Goal: Task Accomplishment & Management: Manage account settings

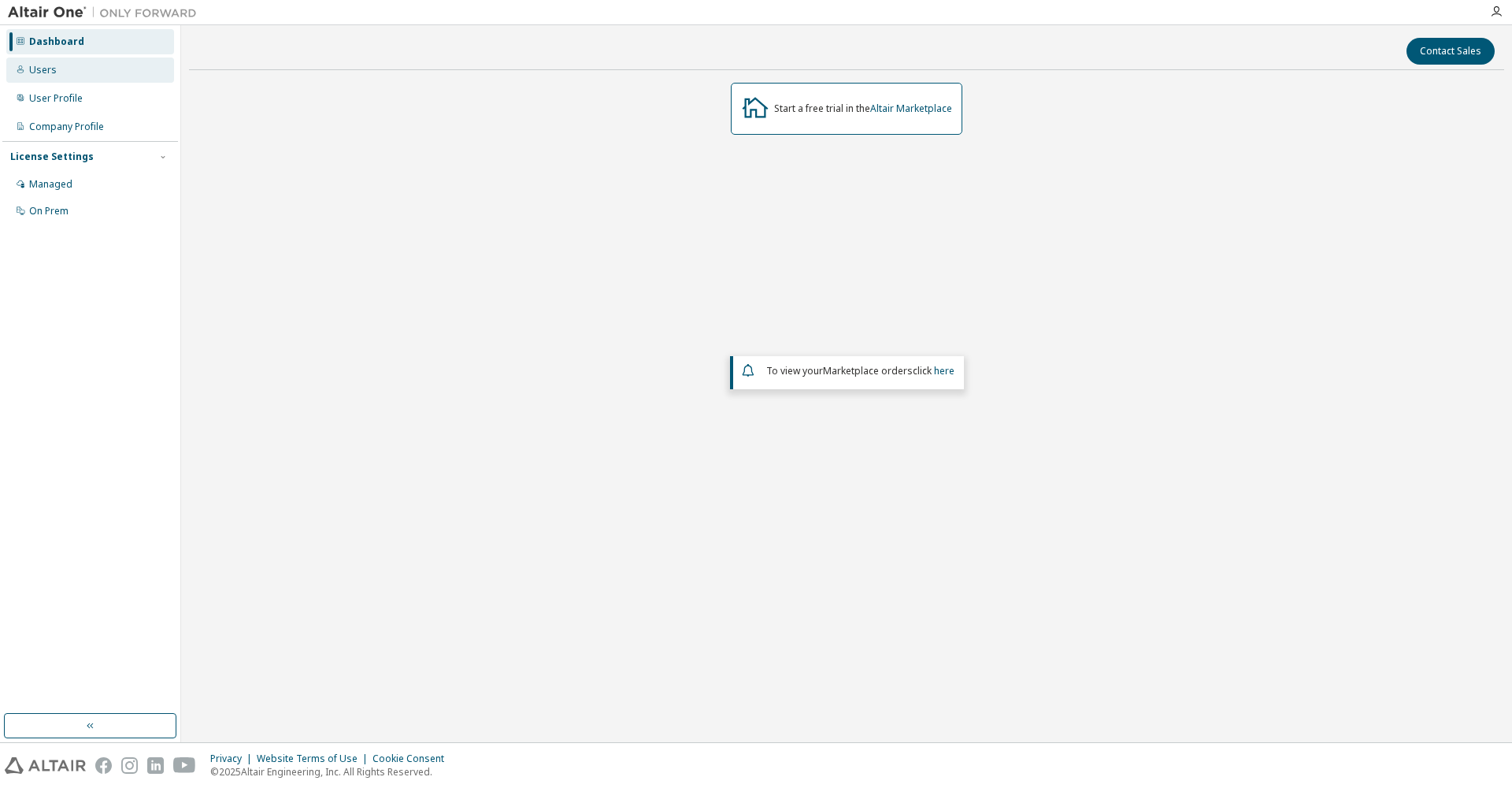
click at [49, 61] on div "Users" at bounding box center [90, 70] width 168 height 26
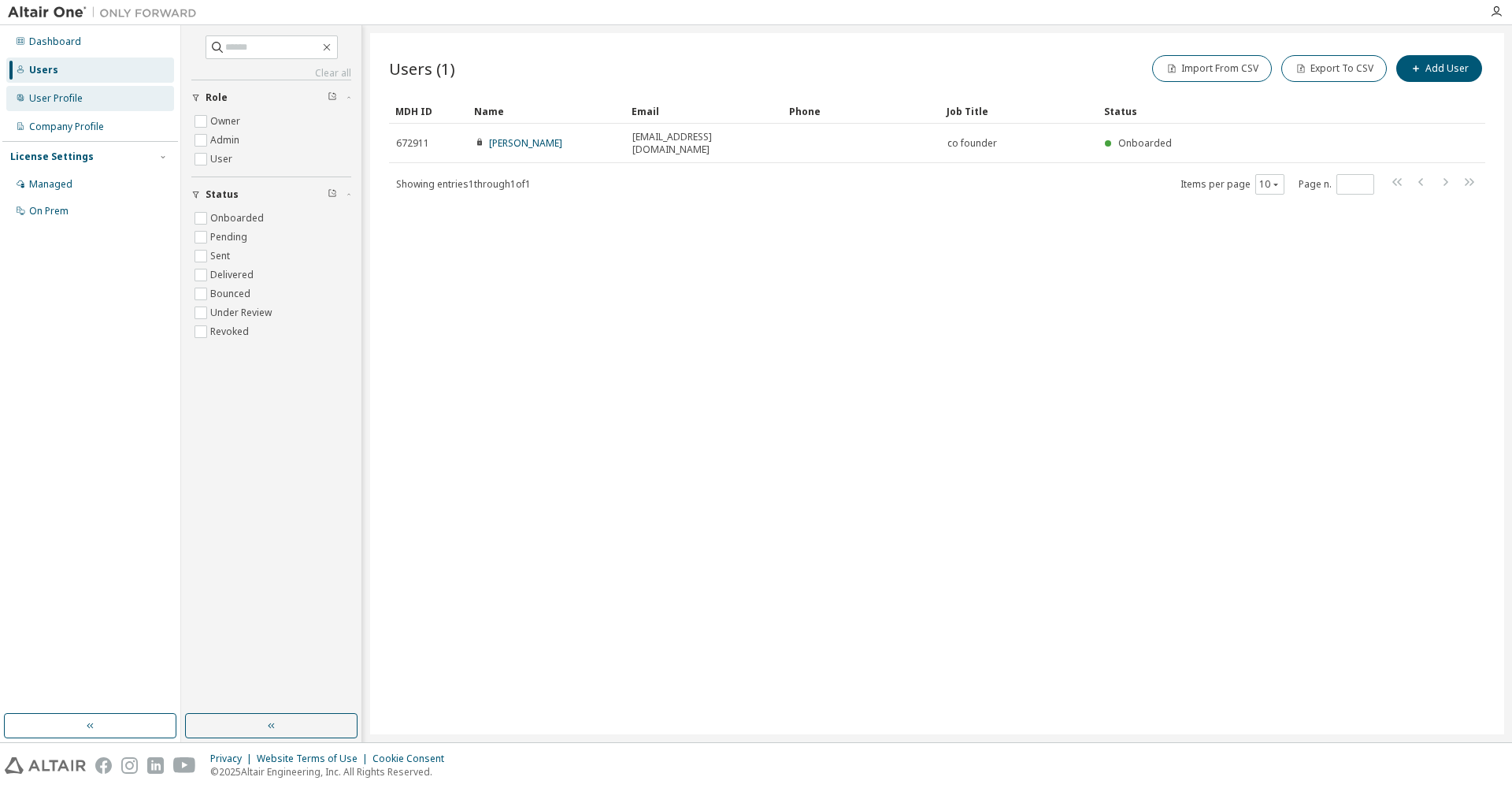
click at [54, 96] on div "User Profile" at bounding box center [56, 99] width 54 height 13
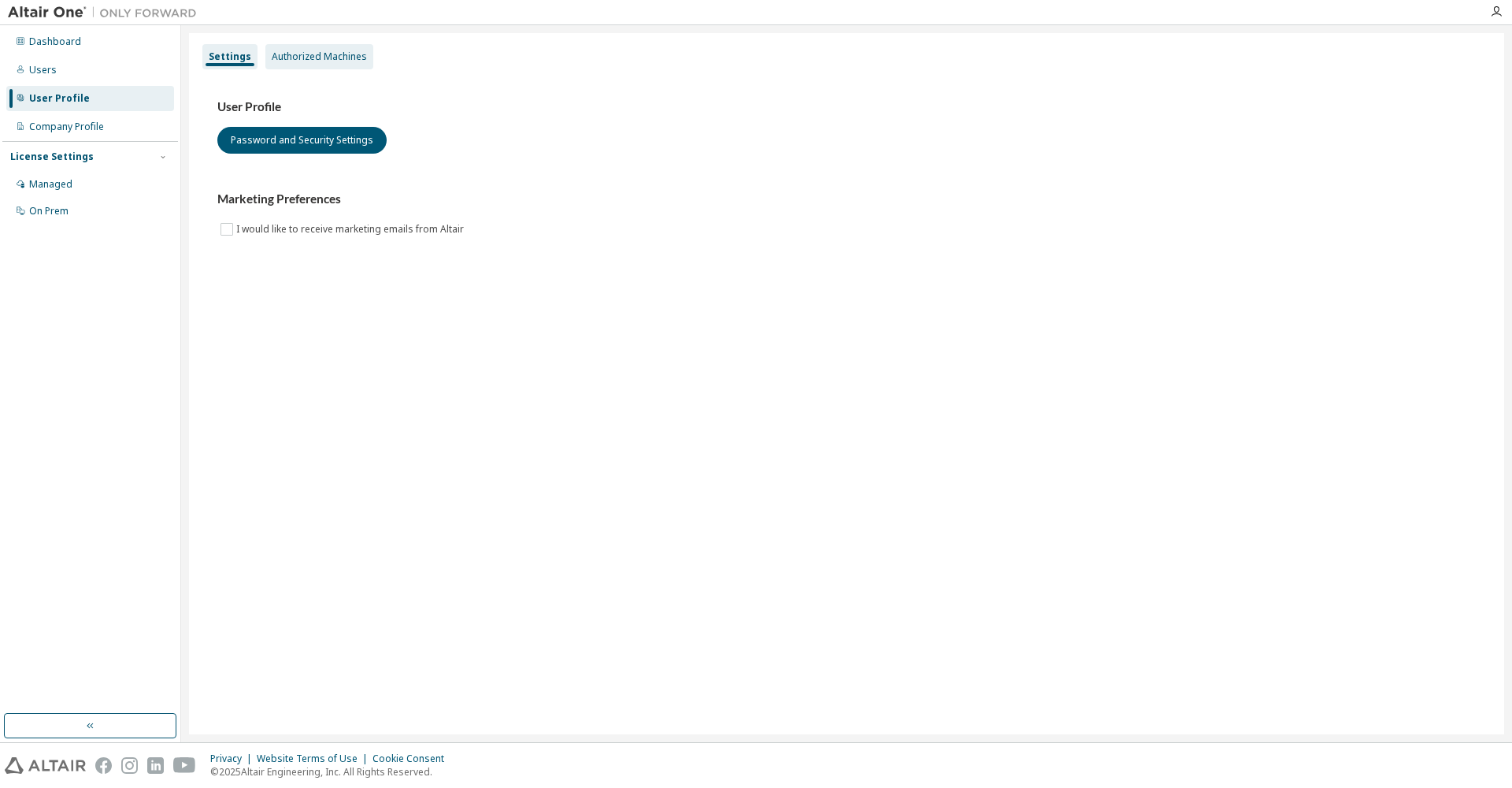
click at [307, 60] on div "Authorized Machines" at bounding box center [319, 57] width 95 height 13
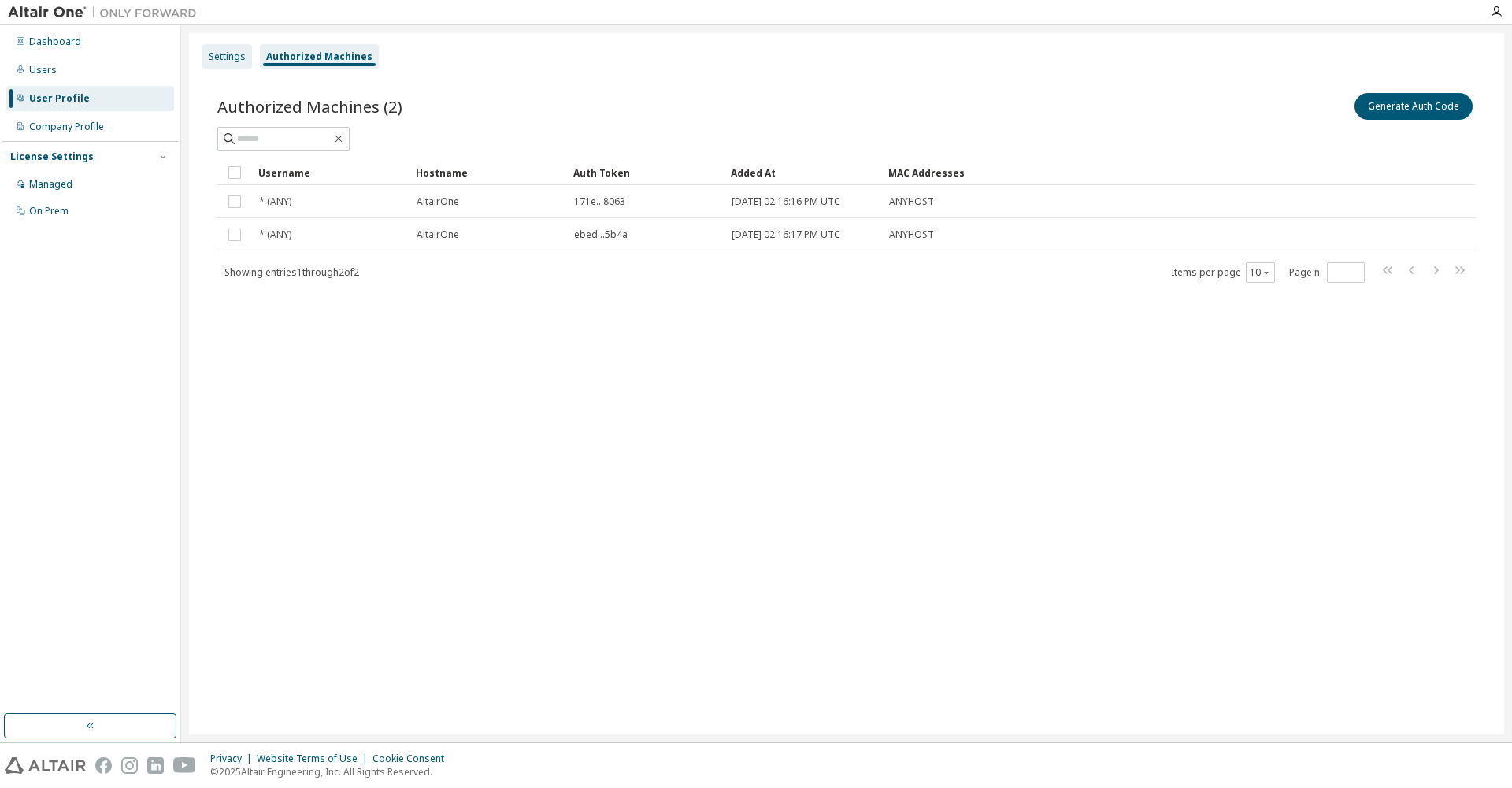
click at [238, 53] on div "Settings" at bounding box center [227, 57] width 37 height 13
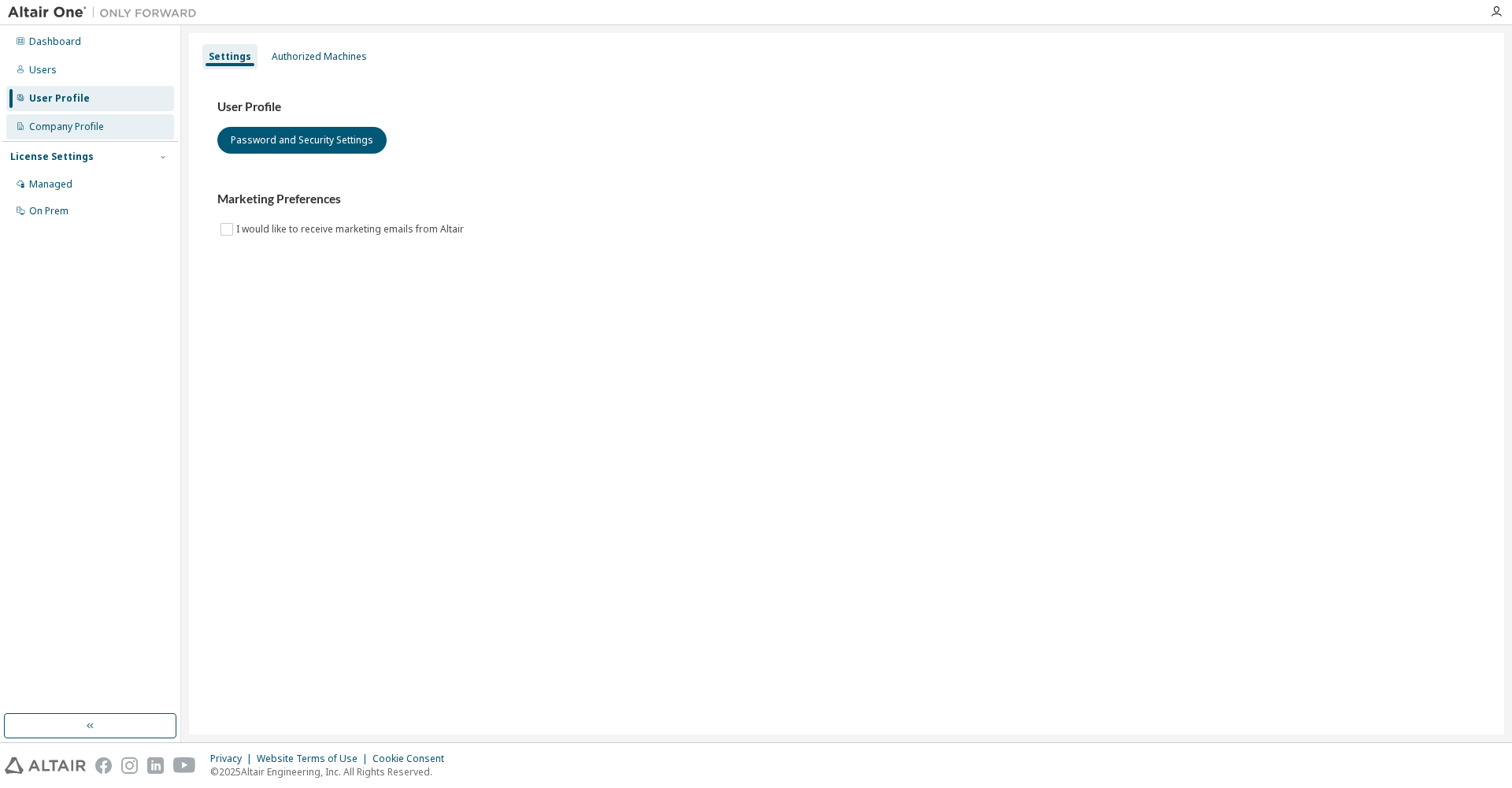
click at [60, 121] on div "Company Profile" at bounding box center [67, 127] width 75 height 13
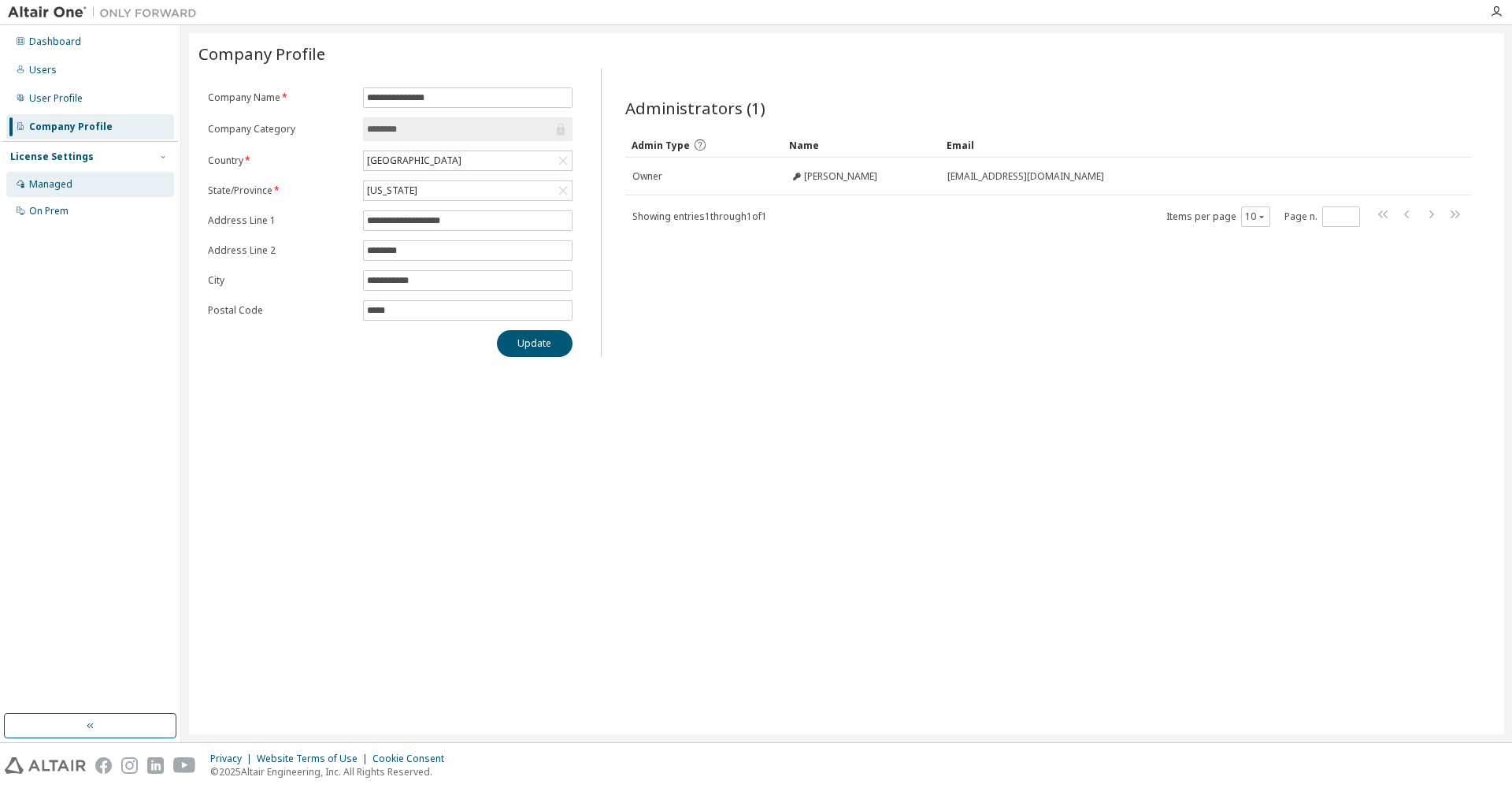
click at [58, 183] on div "Managed" at bounding box center [50, 185] width 43 height 13
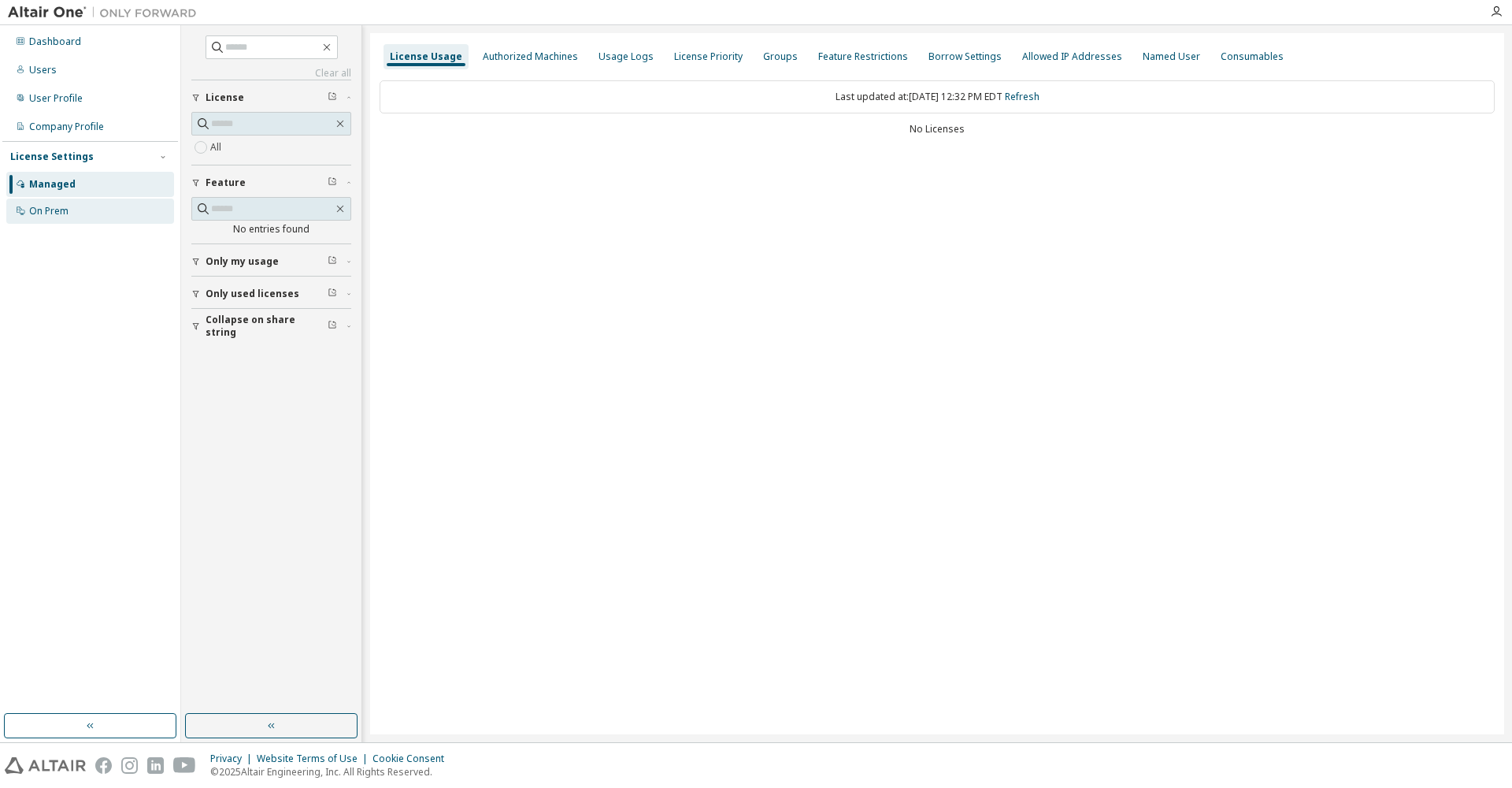
click at [59, 213] on div "On Prem" at bounding box center [48, 211] width 39 height 13
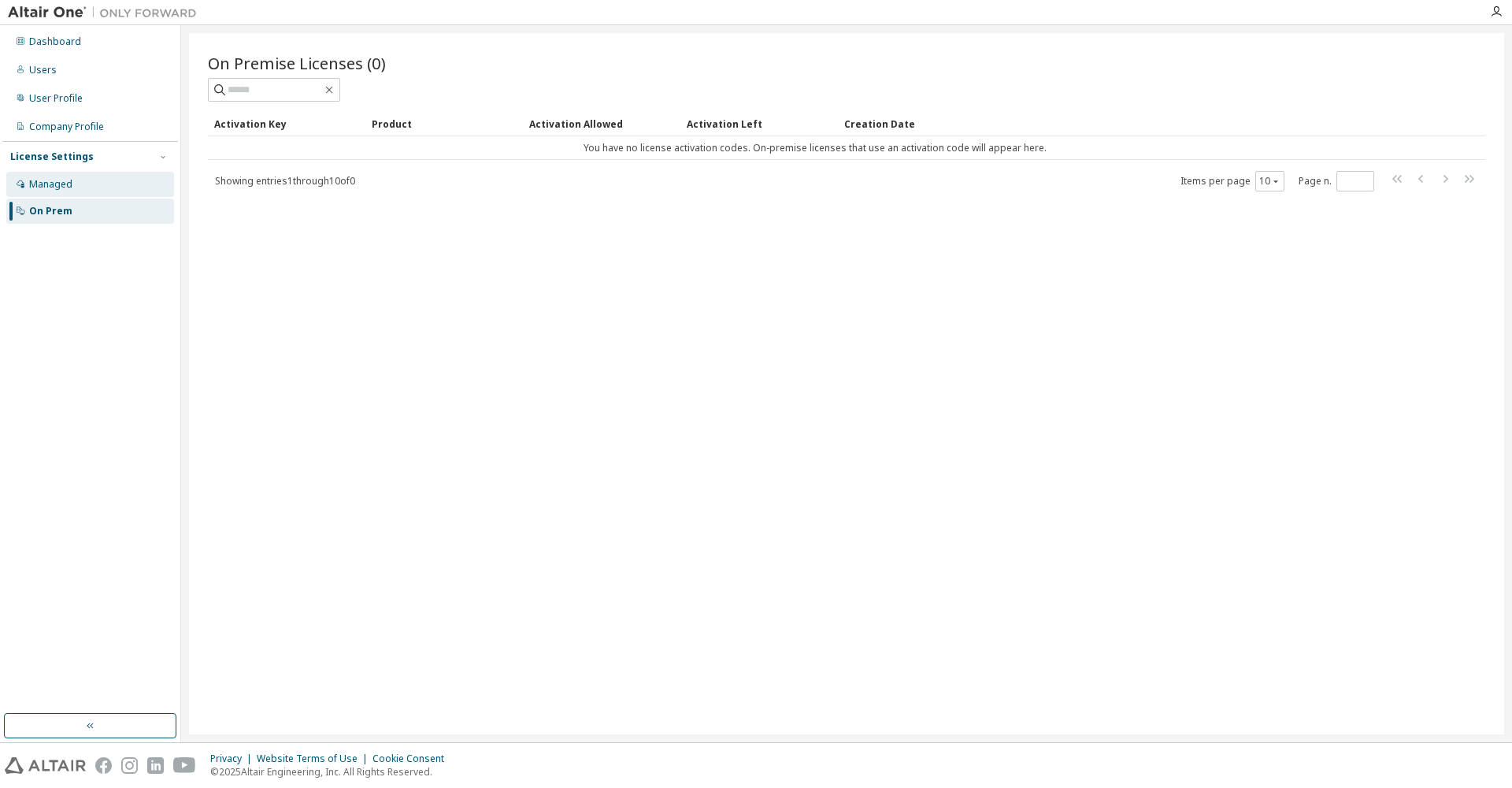
click at [57, 186] on div "Managed" at bounding box center [50, 185] width 43 height 13
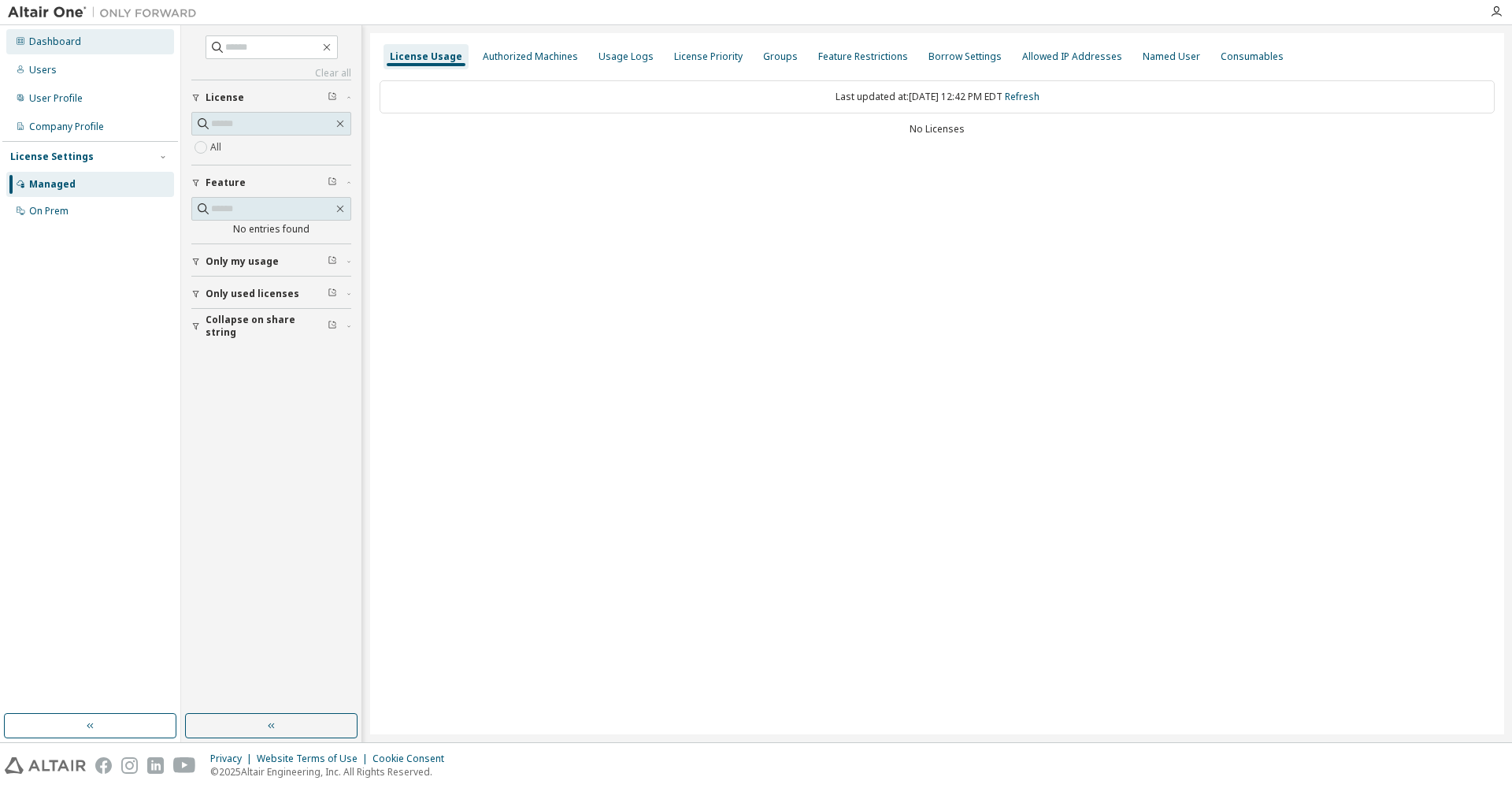
click at [63, 43] on div "Dashboard" at bounding box center [55, 42] width 52 height 13
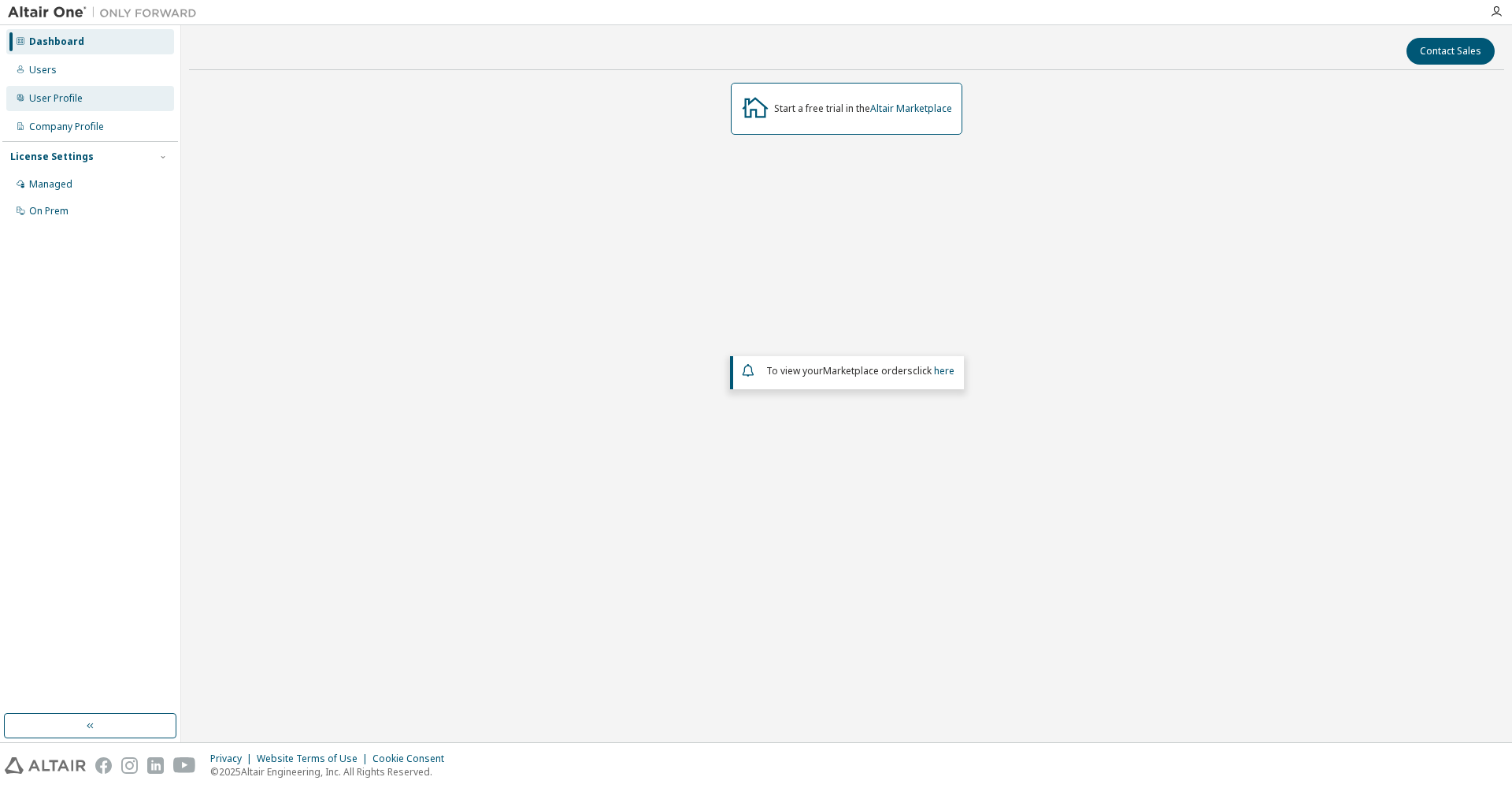
click at [50, 99] on div "User Profile" at bounding box center [56, 99] width 54 height 13
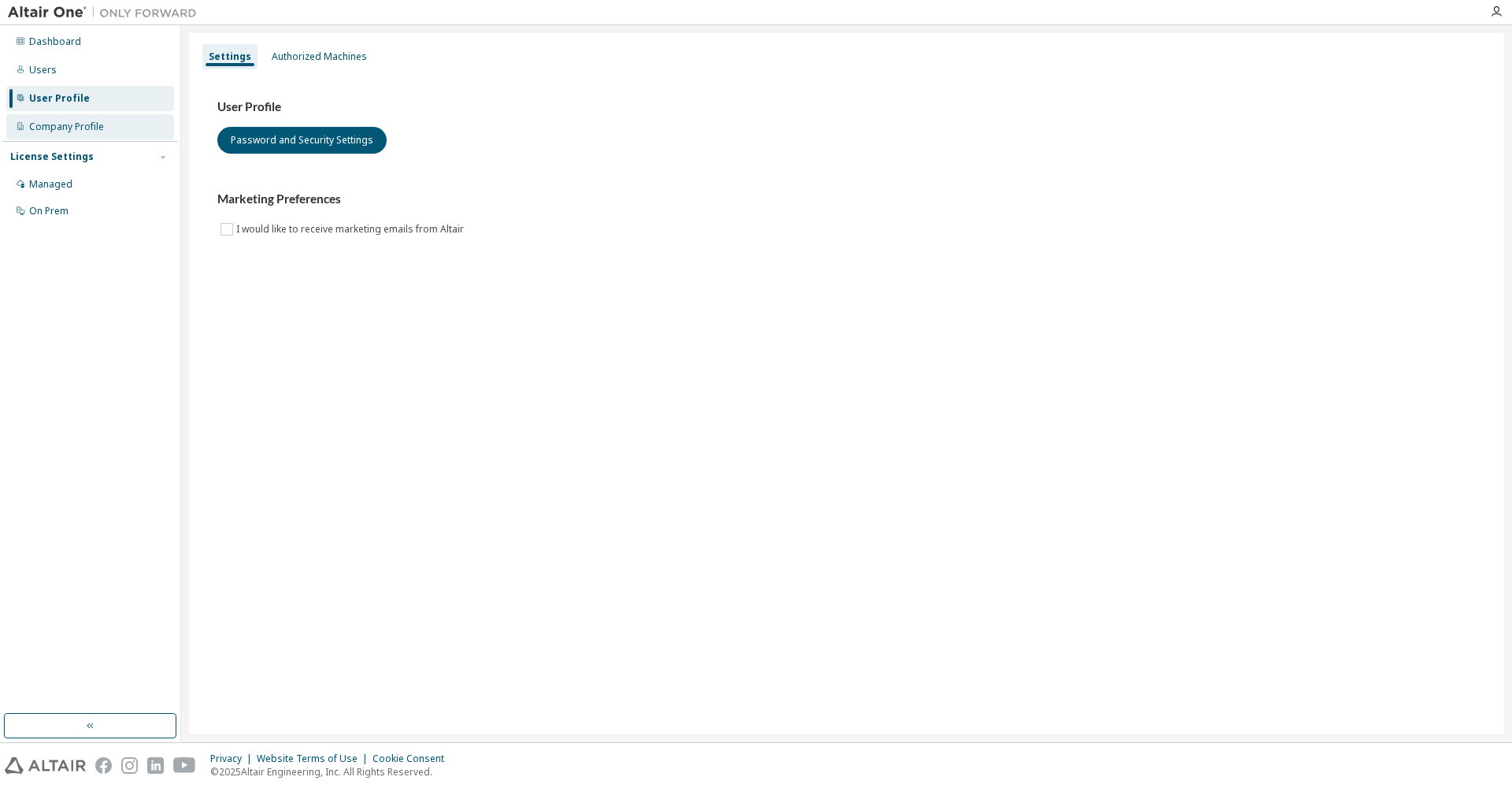
click at [54, 126] on div "Company Profile" at bounding box center [67, 127] width 75 height 13
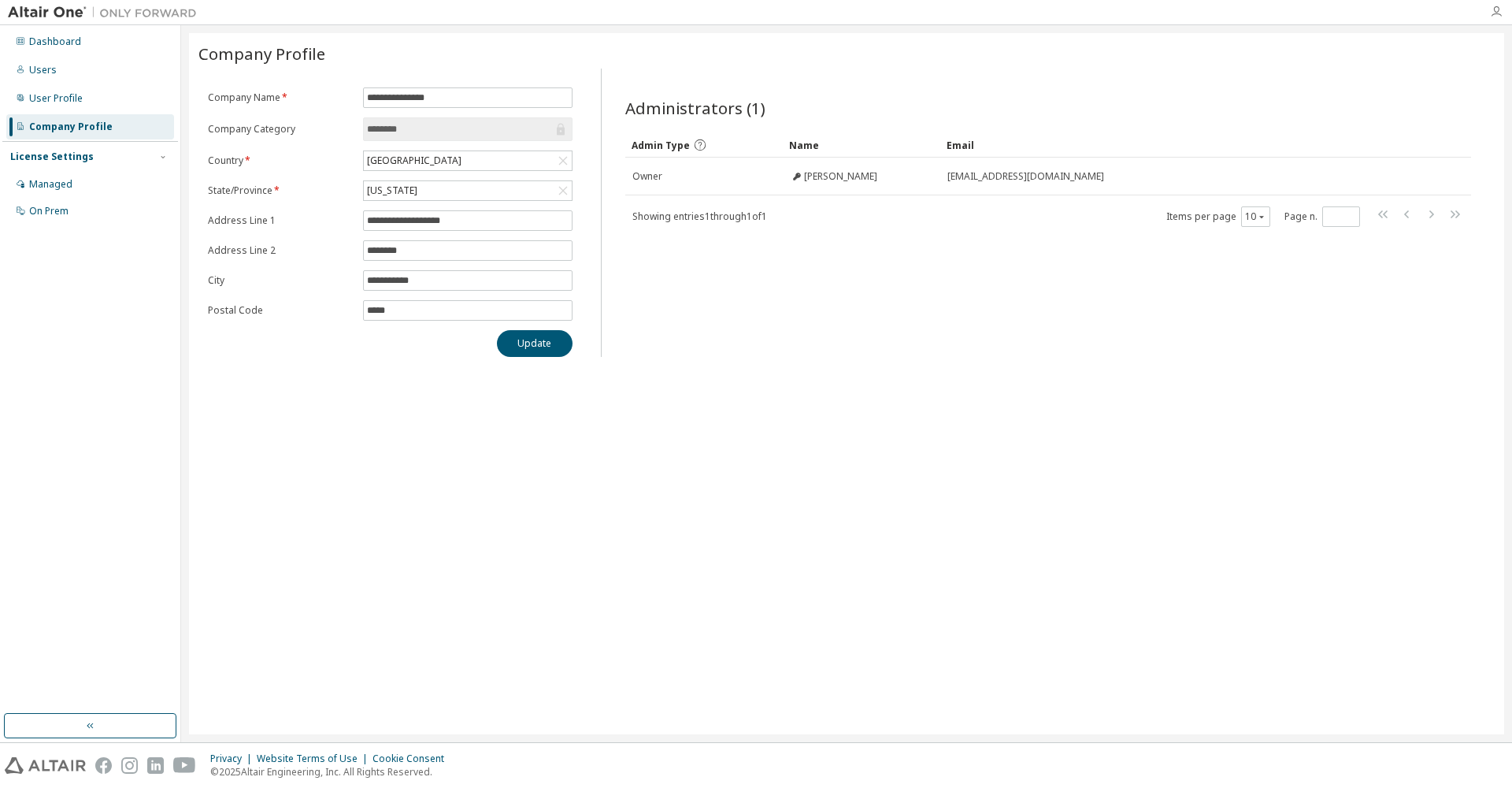
click at [1496, 12] on icon "button" at bounding box center [1496, 12] width 13 height 13
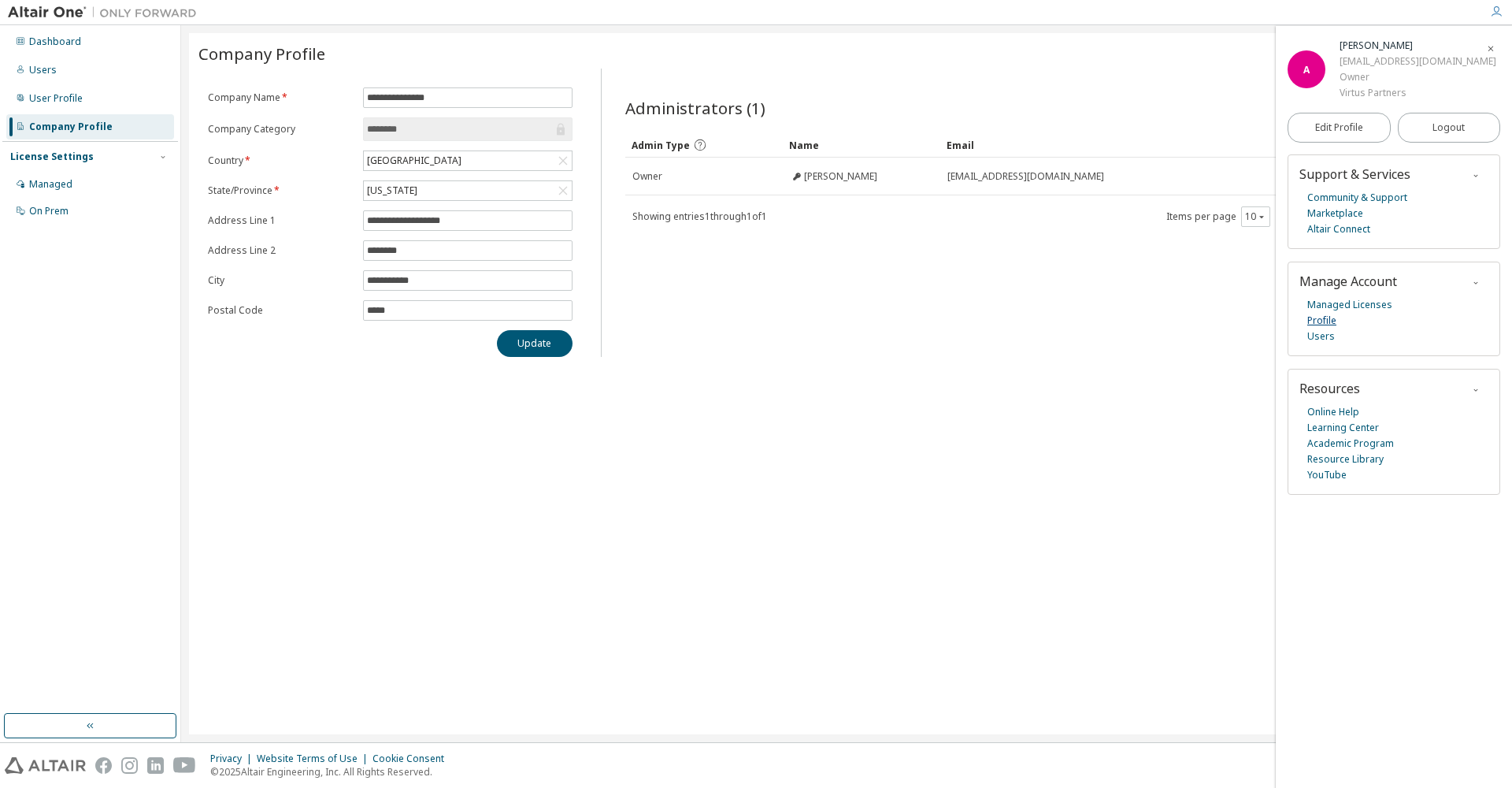
click at [1330, 313] on link "Profile" at bounding box center [1322, 320] width 29 height 16
